Goal: Answer question/provide support

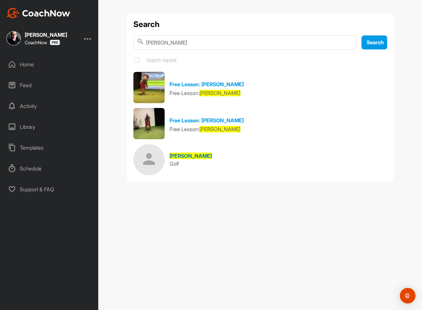
click at [148, 163] on img at bounding box center [148, 159] width 31 height 31
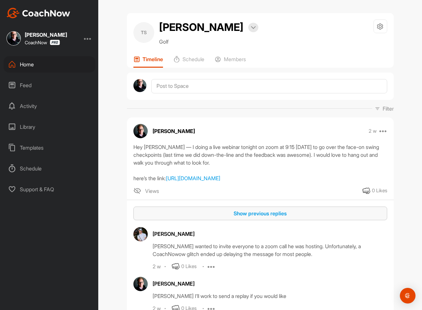
click at [191, 207] on button "Show previous replies" at bounding box center [260, 214] width 254 height 14
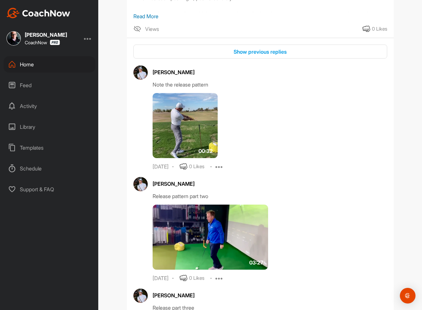
scroll to position [887, 0]
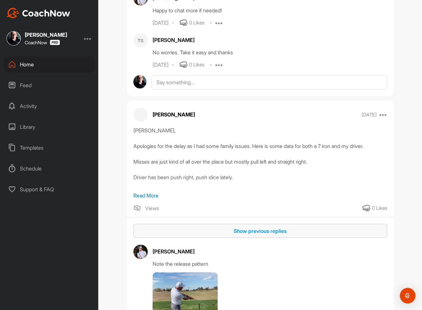
click at [205, 227] on div "Show previous replies" at bounding box center [260, 231] width 243 height 8
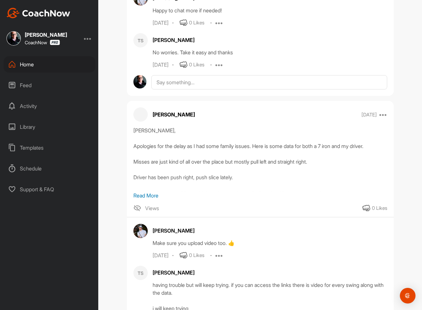
click at [143, 195] on p "Read More" at bounding box center [260, 196] width 254 height 8
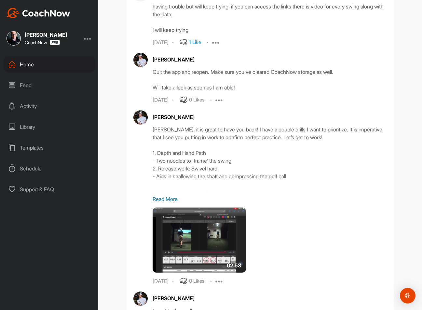
scroll to position [1191, 0]
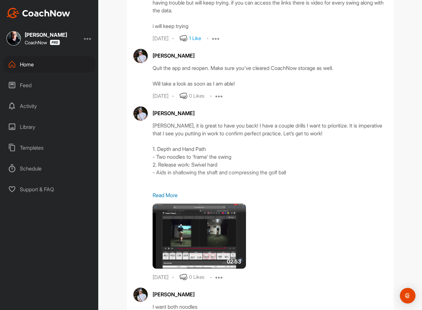
click at [162, 199] on p "Read More" at bounding box center [270, 195] width 235 height 8
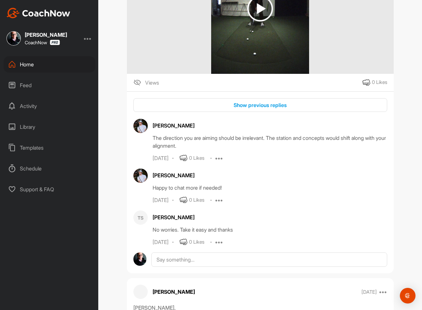
scroll to position [707, 0]
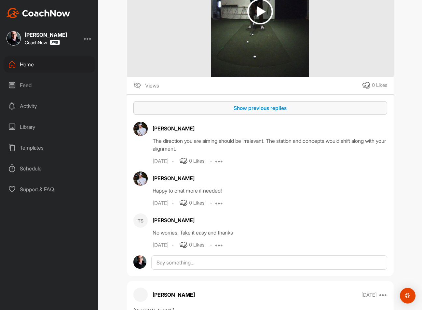
click at [230, 113] on button "Show previous replies" at bounding box center [260, 108] width 254 height 14
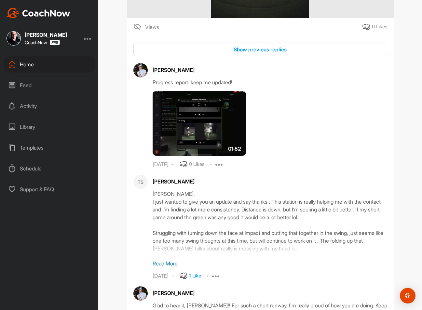
scroll to position [775, 0]
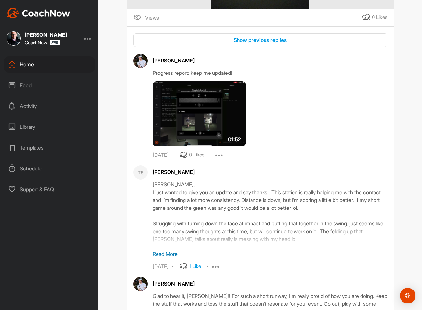
click at [166, 251] on p "Read More" at bounding box center [270, 254] width 235 height 8
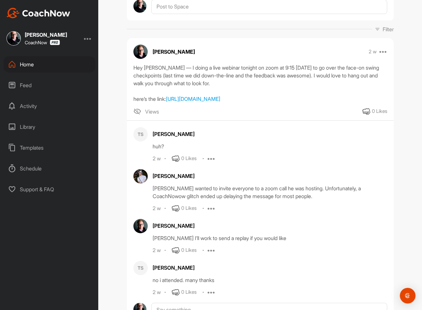
scroll to position [46, 0]
